Goal: Task Accomplishment & Management: Manage account settings

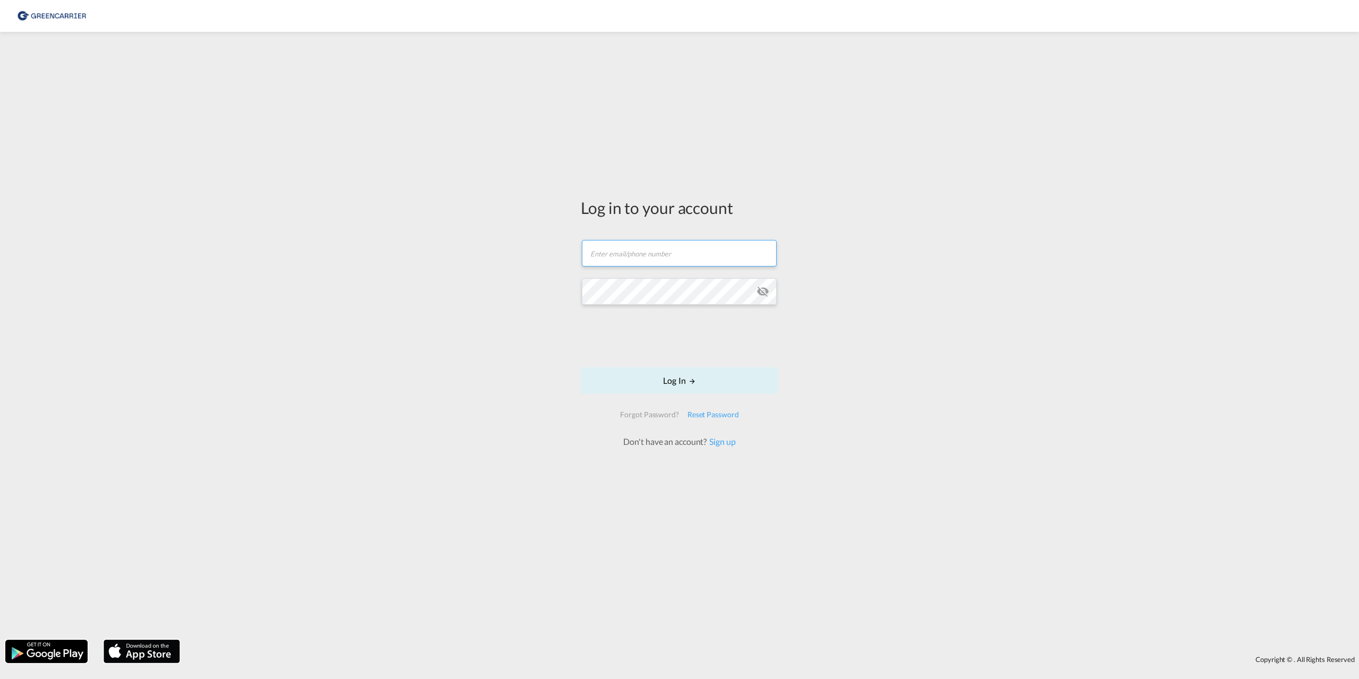
click at [650, 247] on input "text" at bounding box center [679, 253] width 195 height 27
type input "[EMAIL_ADDRESS][PERSON_NAME][DOMAIN_NAME]"
click at [692, 383] on md-icon "LOGIN" at bounding box center [692, 380] width 7 height 7
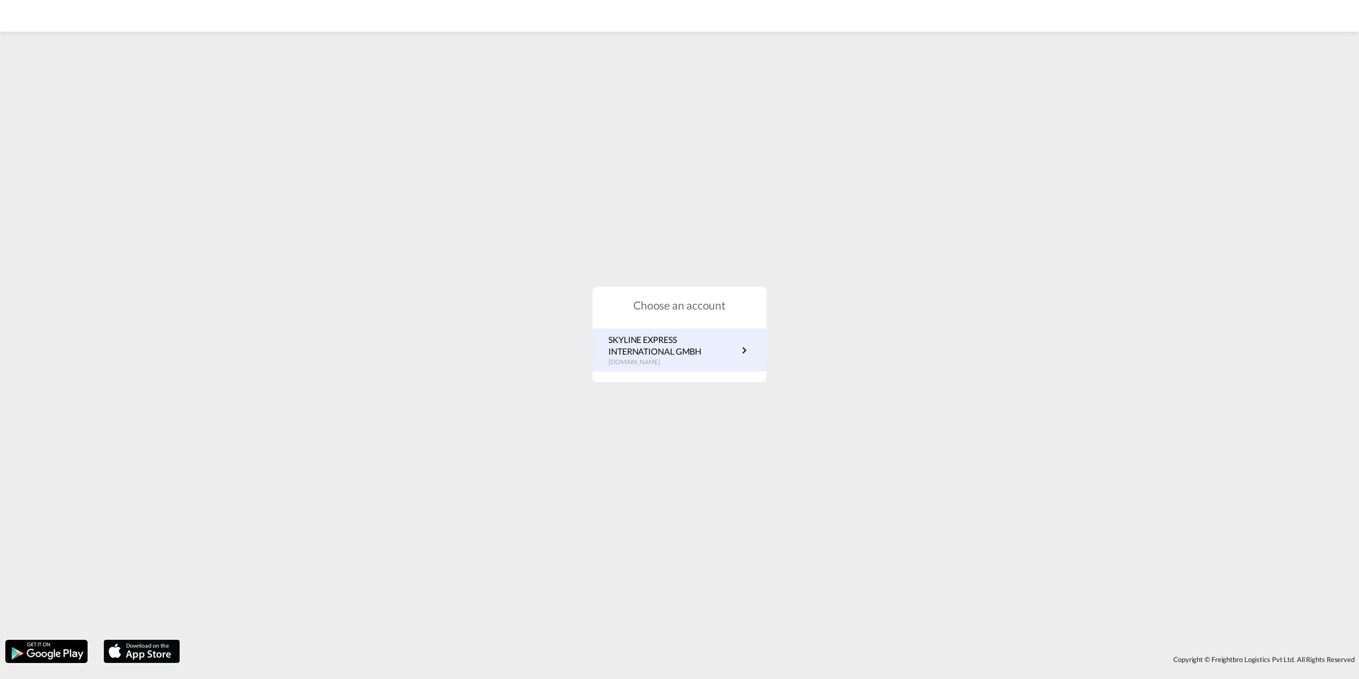
click at [709, 353] on p "SKYLINE EXPRESS INTERNATIONAL GMBH" at bounding box center [673, 346] width 130 height 24
